Goal: Transaction & Acquisition: Purchase product/service

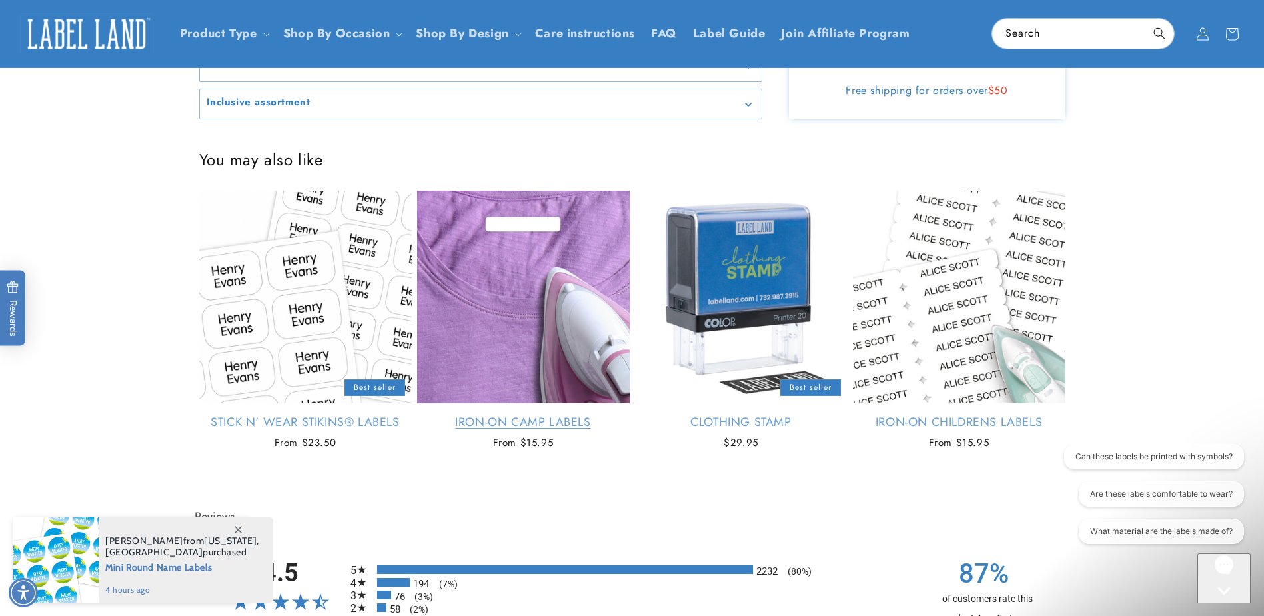
scroll to position [800, 0]
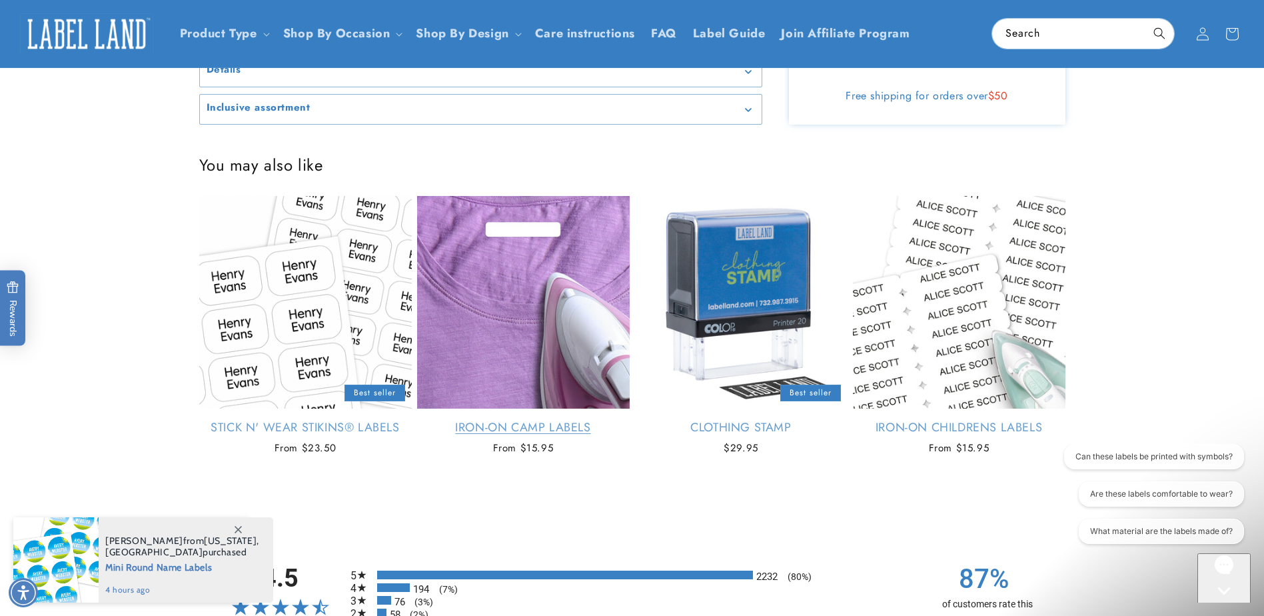
click at [566, 434] on link "Iron-On Camp Labels" at bounding box center [523, 427] width 213 height 15
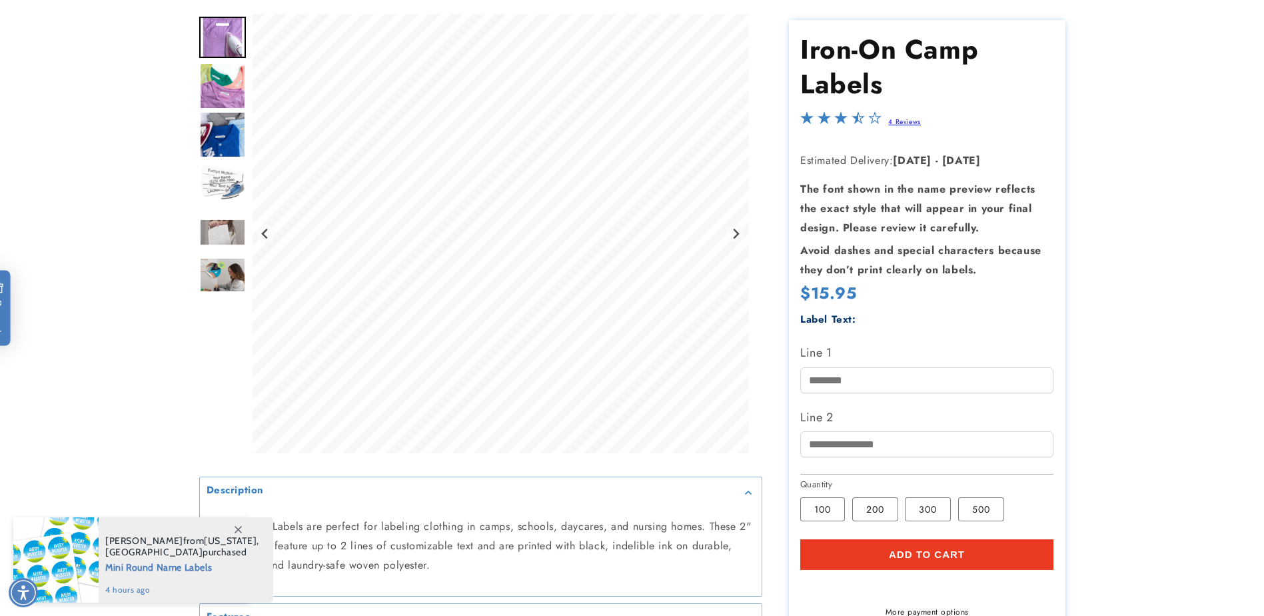
click at [221, 169] on img "Go to slide 4" at bounding box center [222, 183] width 47 height 47
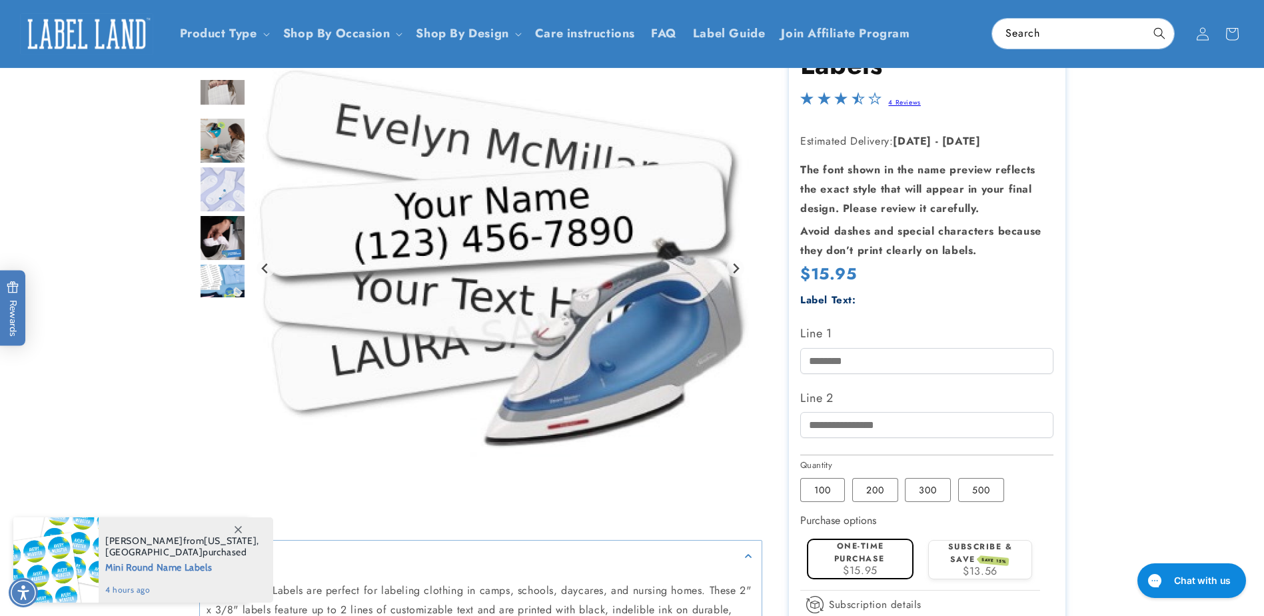
scroll to position [133, 0]
